Goal: Task Accomplishment & Management: Use online tool/utility

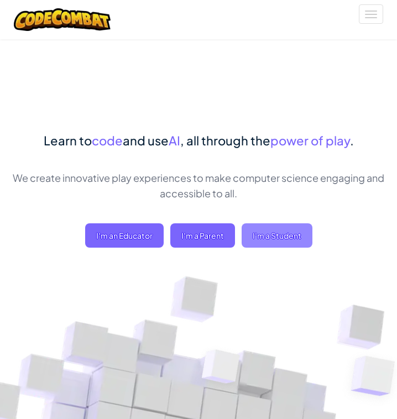
click at [278, 232] on span "I'm a Student" at bounding box center [276, 235] width 71 height 24
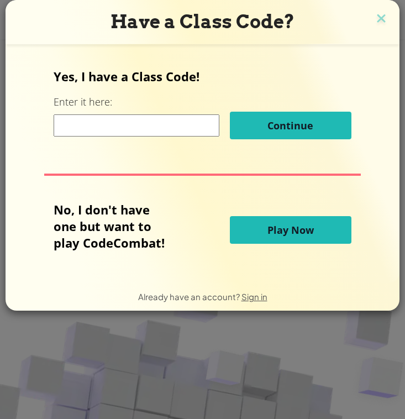
click at [263, 227] on button "Play Now" at bounding box center [291, 230] width 122 height 28
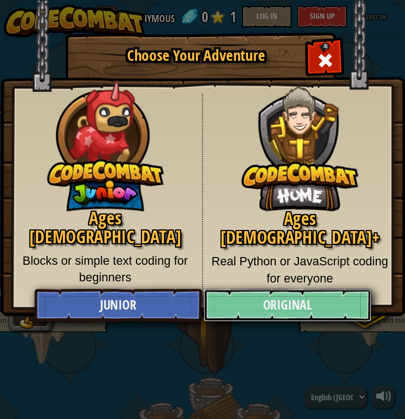
click at [334, 300] on link "Original" at bounding box center [287, 305] width 167 height 33
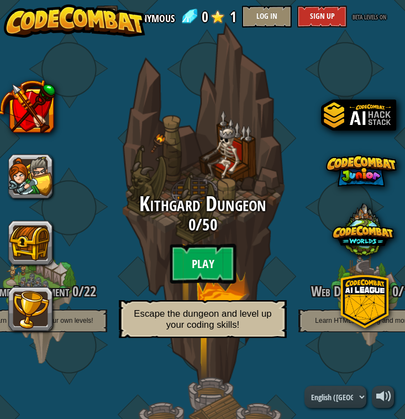
click at [192, 271] on btn "Play" at bounding box center [203, 264] width 66 height 40
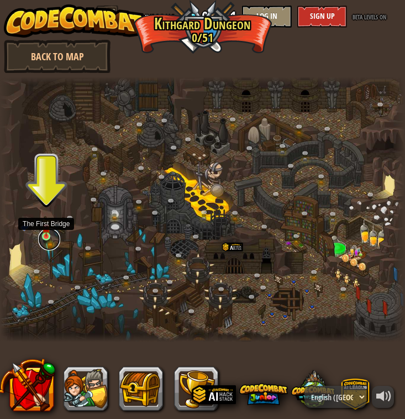
click at [51, 233] on link at bounding box center [49, 239] width 22 height 22
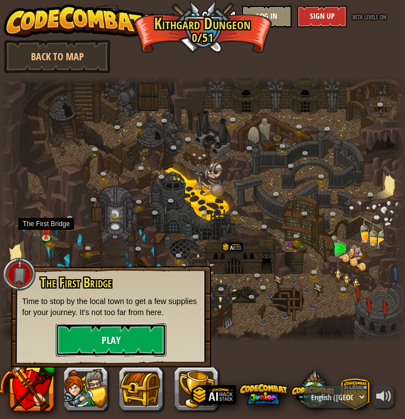
click at [105, 344] on button "Play" at bounding box center [111, 339] width 111 height 33
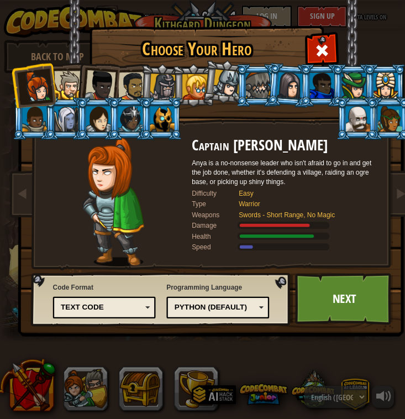
click at [162, 123] on div at bounding box center [162, 118] width 24 height 25
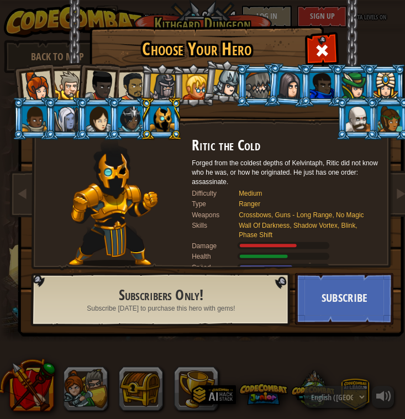
click at [114, 117] on li at bounding box center [129, 118] width 43 height 43
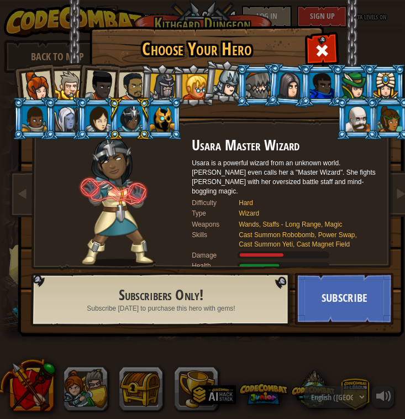
click at [266, 83] on div at bounding box center [258, 85] width 24 height 25
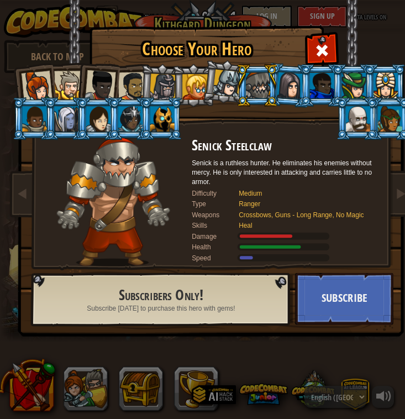
click at [270, 86] on li at bounding box center [257, 85] width 43 height 43
click at [309, 90] on li at bounding box center [321, 85] width 43 height 43
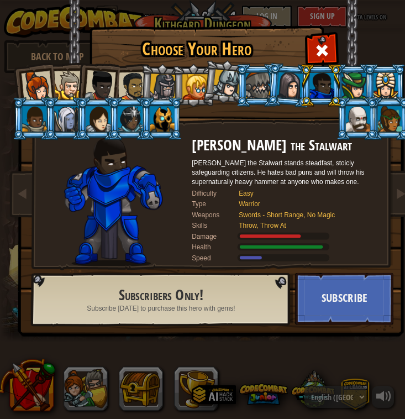
drag, startPoint x: 343, startPoint y: 89, endPoint x: 360, endPoint y: 87, distance: 17.3
click at [343, 89] on div at bounding box center [353, 85] width 24 height 25
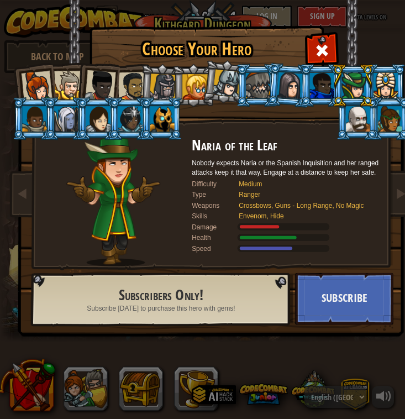
click at [379, 85] on div at bounding box center [386, 85] width 24 height 25
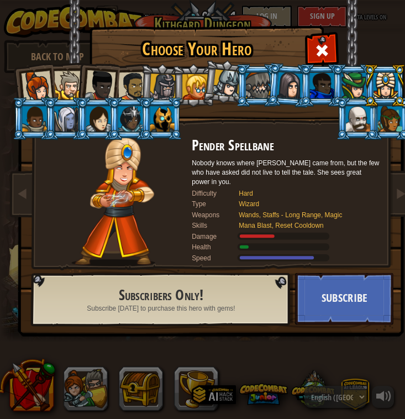
click at [367, 109] on div at bounding box center [358, 118] width 24 height 25
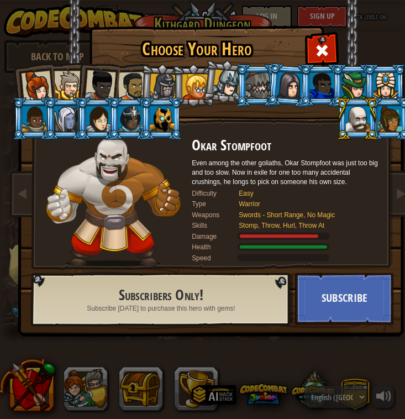
click at [213, 85] on li at bounding box center [225, 81] width 46 height 47
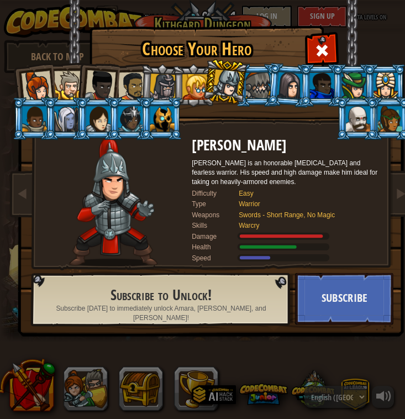
click at [185, 87] on div at bounding box center [194, 86] width 25 height 25
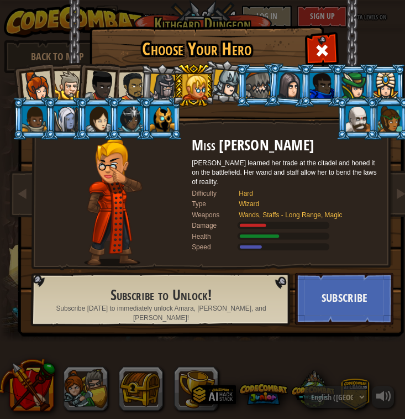
click at [160, 88] on div at bounding box center [163, 86] width 27 height 27
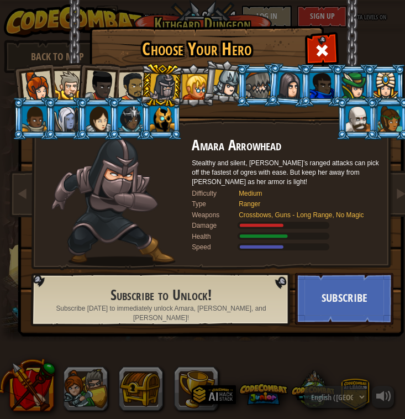
click at [119, 82] on div at bounding box center [132, 86] width 29 height 29
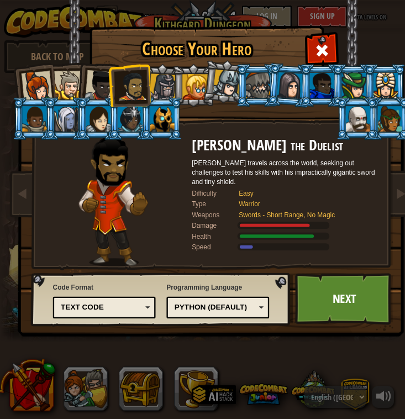
click at [98, 82] on div at bounding box center [100, 85] width 31 height 31
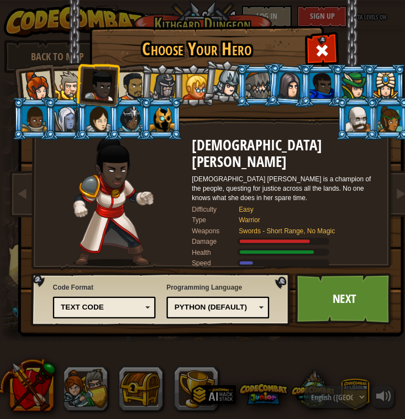
click at [45, 85] on div at bounding box center [36, 86] width 31 height 31
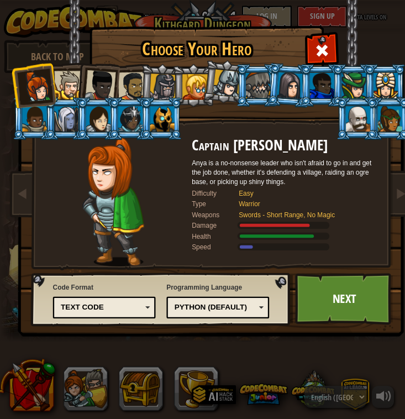
click at [34, 124] on div at bounding box center [34, 118] width 24 height 25
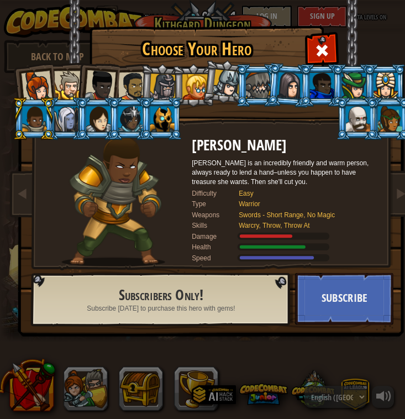
click at [65, 123] on div at bounding box center [66, 118] width 24 height 25
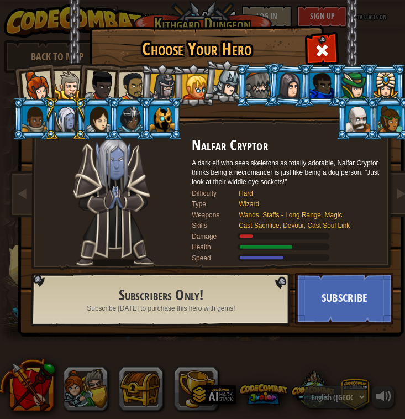
click at [101, 122] on div at bounding box center [98, 118] width 24 height 25
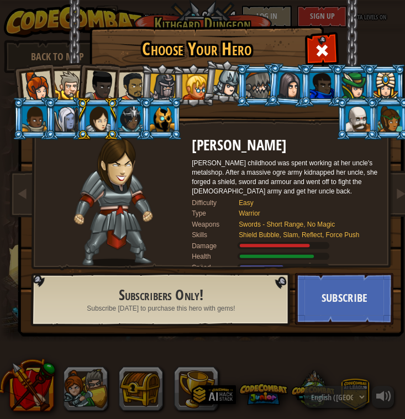
click at [140, 123] on div at bounding box center [130, 118] width 24 height 25
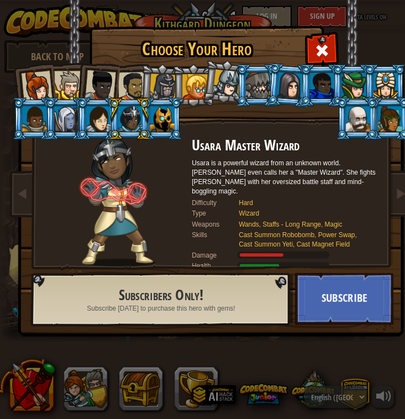
click at [171, 131] on div at bounding box center [162, 118] width 24 height 25
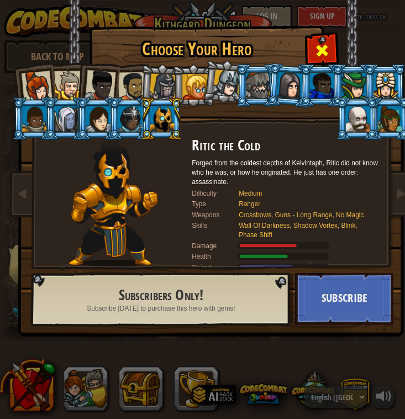
click at [318, 52] on span at bounding box center [321, 50] width 15 height 15
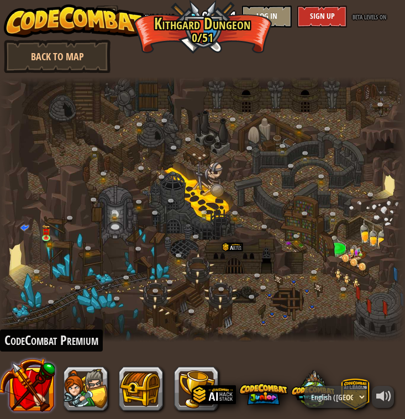
click at [31, 397] on button at bounding box center [26, 385] width 58 height 58
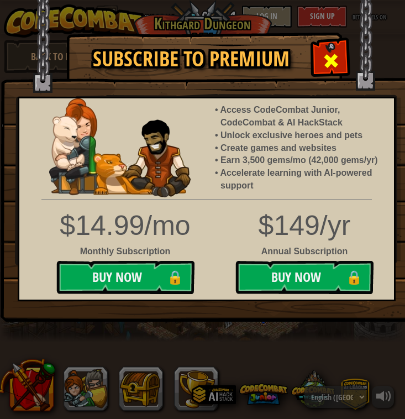
click at [327, 55] on span at bounding box center [331, 61] width 18 height 18
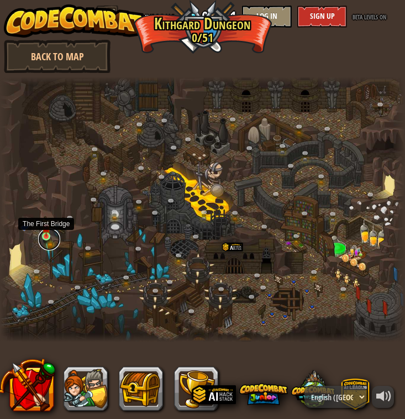
click at [50, 235] on link at bounding box center [49, 239] width 22 height 22
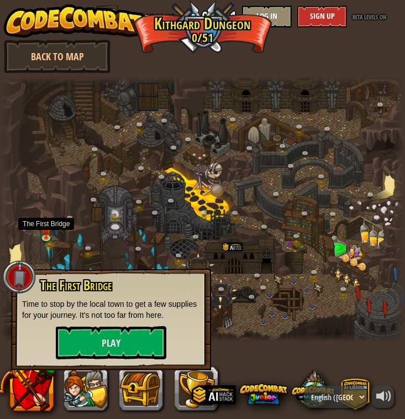
click at [146, 98] on div at bounding box center [202, 209] width 405 height 265
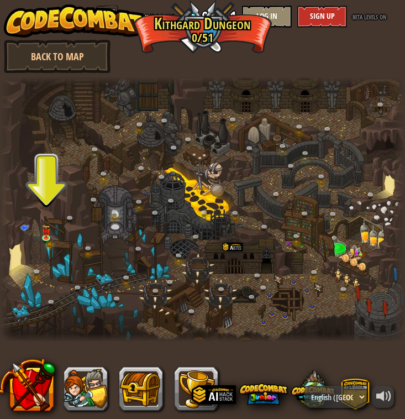
click at [96, 28] on img at bounding box center [74, 20] width 141 height 33
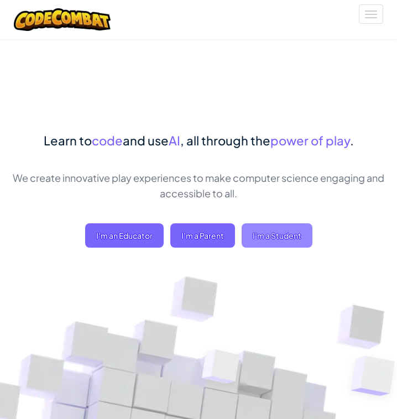
click at [259, 229] on span "I'm a Student" at bounding box center [276, 235] width 71 height 24
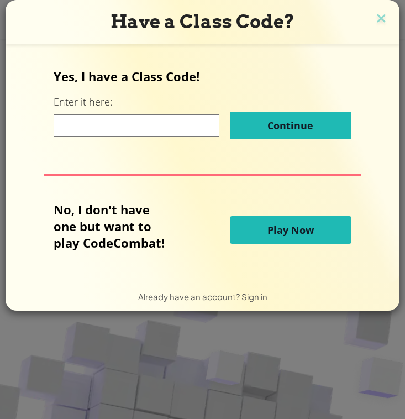
click at [265, 233] on button "Play Now" at bounding box center [291, 230] width 122 height 28
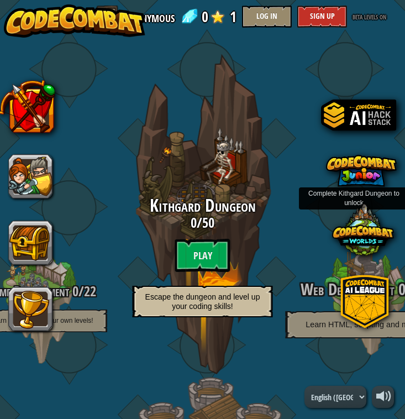
click at [312, 293] on span "Web Development" at bounding box center [347, 289] width 93 height 23
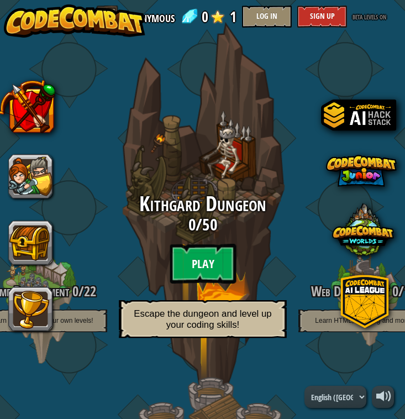
click at [208, 255] on btn "Play" at bounding box center [203, 264] width 66 height 40
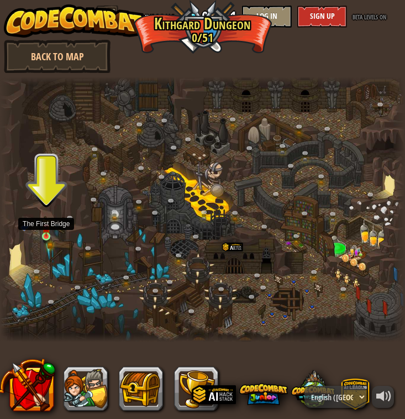
click at [42, 229] on img at bounding box center [46, 228] width 8 height 18
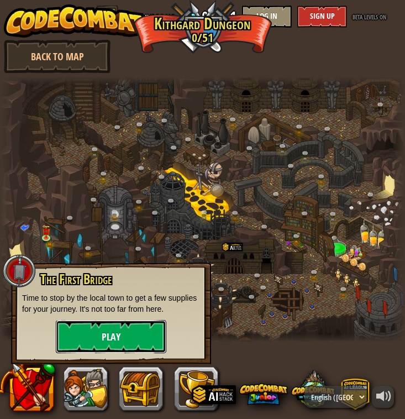
click at [111, 352] on button "Play" at bounding box center [111, 336] width 111 height 33
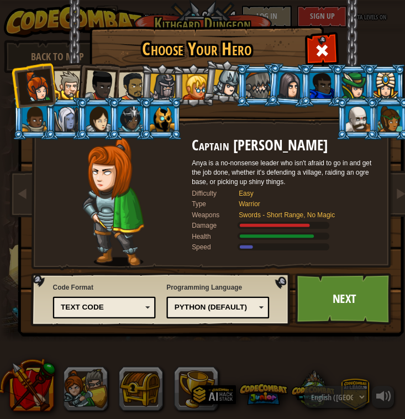
drag, startPoint x: 111, startPoint y: 352, endPoint x: 112, endPoint y: 340, distance: 12.2
click at [113, 344] on div "Choose Your Hero 0 Captain [PERSON_NAME] is a no-nonsense leader who isn't afra…" at bounding box center [202, 209] width 405 height 419
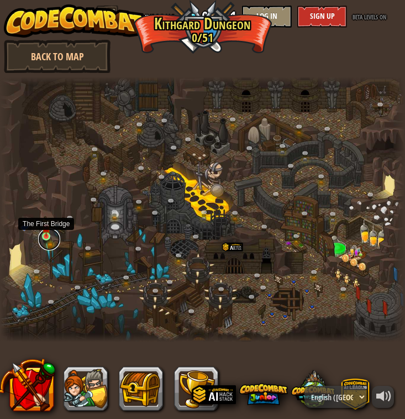
click at [51, 240] on link at bounding box center [49, 239] width 22 height 22
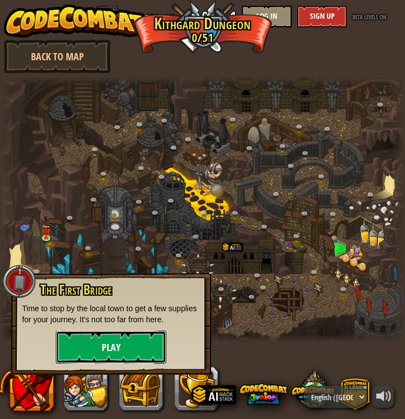
click at [99, 337] on button "Play" at bounding box center [111, 346] width 111 height 33
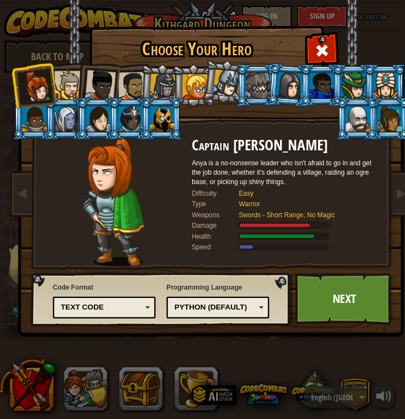
click at [71, 92] on div at bounding box center [68, 85] width 29 height 29
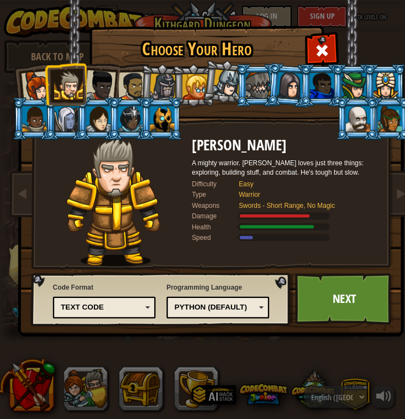
click at [94, 87] on div at bounding box center [100, 85] width 31 height 31
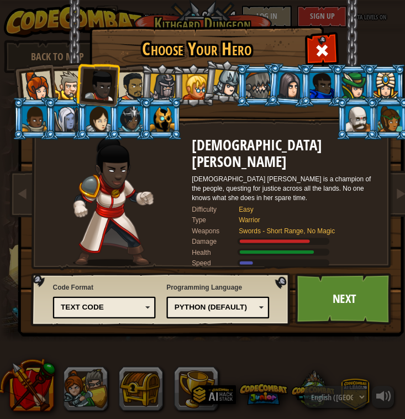
click at [115, 84] on li at bounding box center [98, 84] width 46 height 46
click at [136, 90] on div at bounding box center [132, 86] width 29 height 29
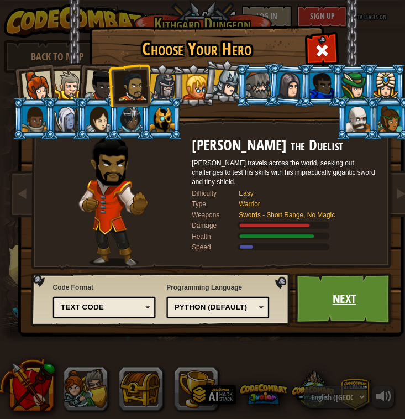
click at [374, 291] on link "Next" at bounding box center [344, 299] width 98 height 52
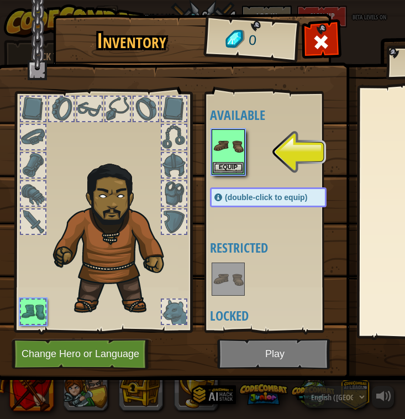
drag, startPoint x: 145, startPoint y: 221, endPoint x: 186, endPoint y: 173, distance: 63.5
click at [155, 209] on img at bounding box center [115, 235] width 135 height 161
click at [217, 164] on button "Equip" at bounding box center [228, 167] width 31 height 12
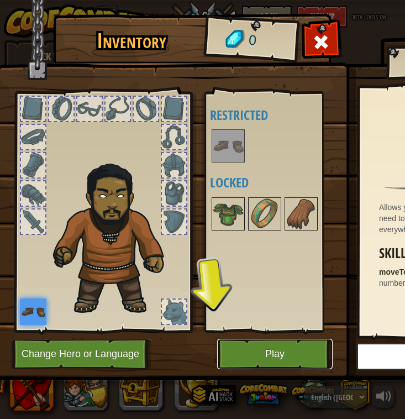
click at [241, 348] on button "Play" at bounding box center [274, 354] width 115 height 30
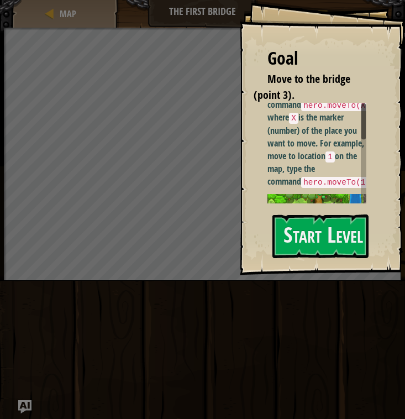
scroll to position [171, 0]
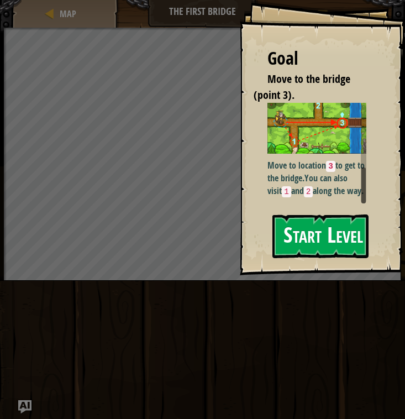
click at [314, 223] on button "Start Level" at bounding box center [320, 236] width 96 height 44
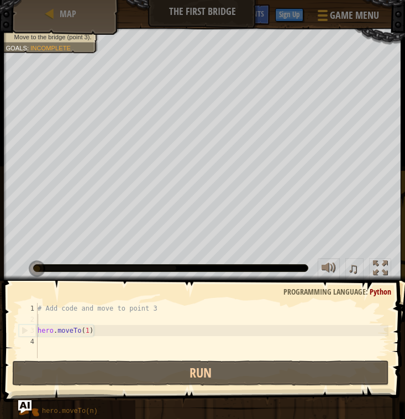
click at [176, 324] on div "# Add code and move to point 3 hero . moveTo ( 1 )" at bounding box center [212, 341] width 354 height 77
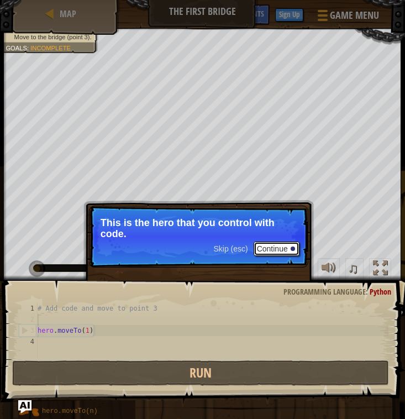
click at [266, 251] on button "Continue" at bounding box center [277, 248] width 46 height 14
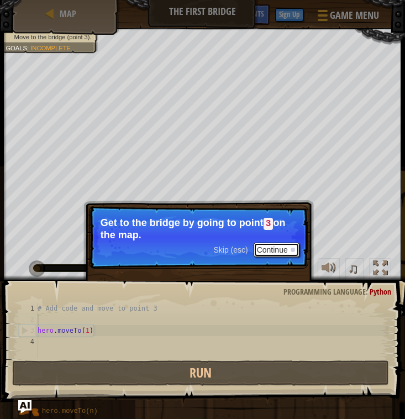
click at [266, 254] on button "Continue" at bounding box center [277, 250] width 46 height 14
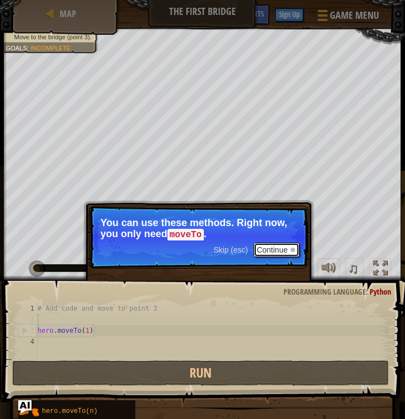
click at [264, 249] on button "Continue" at bounding box center [277, 250] width 46 height 14
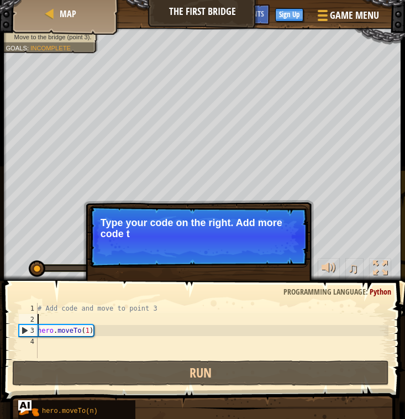
click at [113, 323] on div "# Add code and move to point 3 hero . moveTo ( 1 )" at bounding box center [211, 341] width 353 height 77
click at [291, 244] on button "Continue" at bounding box center [277, 248] width 46 height 14
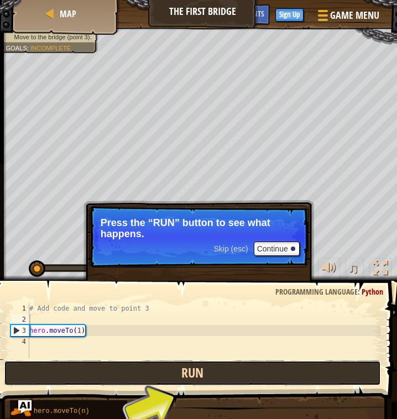
click at [250, 373] on button "Run" at bounding box center [192, 372] width 377 height 25
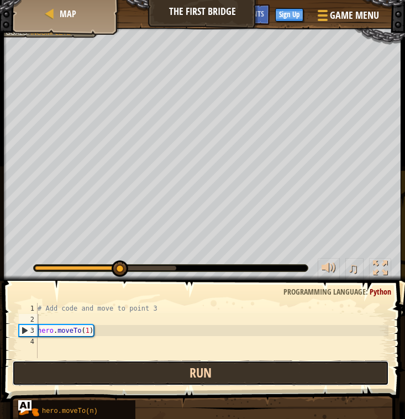
click at [223, 371] on button "Run" at bounding box center [200, 372] width 377 height 25
